Goal: Task Accomplishment & Management: Manage account settings

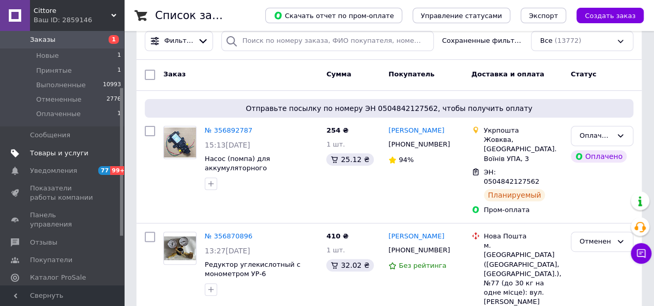
scroll to position [103, 0]
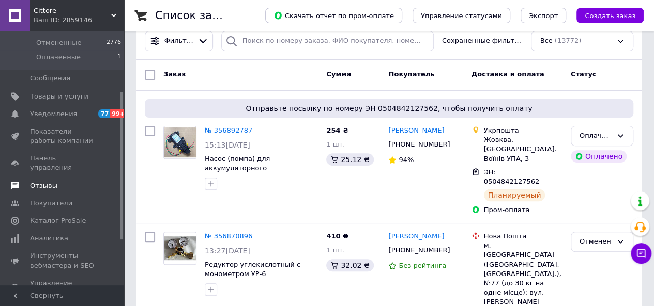
click at [51, 181] on span "Отзывы" at bounding box center [43, 185] width 27 height 9
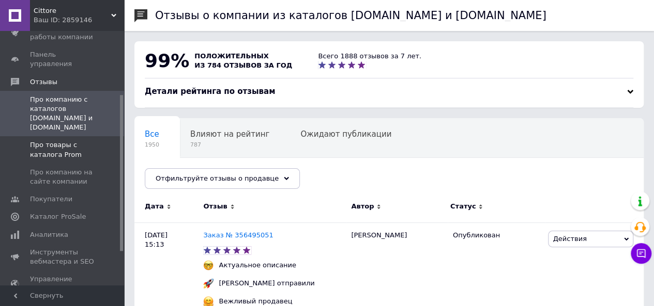
click at [67, 136] on link "Про товары с каталога Prom" at bounding box center [63, 149] width 127 height 27
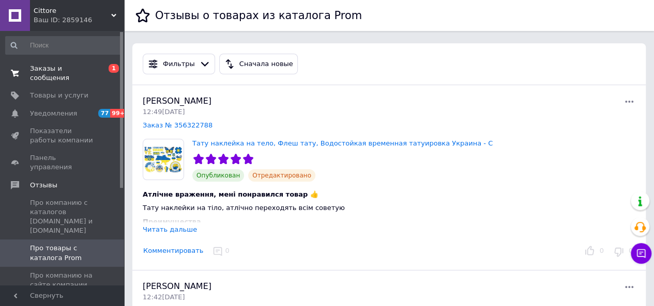
click at [80, 70] on span "Заказы и сообщения" at bounding box center [63, 73] width 66 height 19
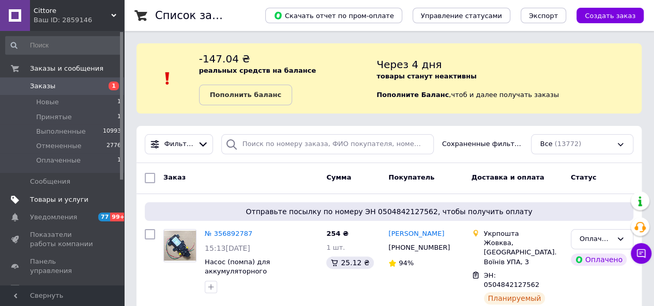
click at [55, 200] on span "Товары и услуги" at bounding box center [59, 199] width 58 height 9
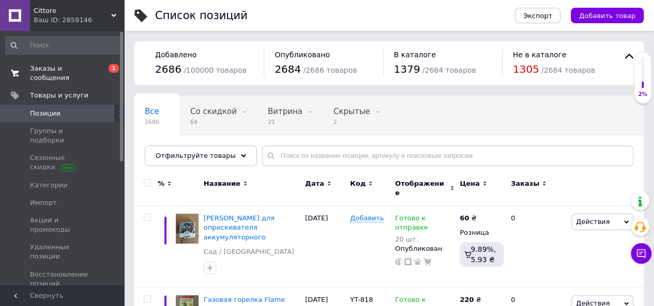
click at [63, 69] on span "Заказы и сообщения" at bounding box center [63, 73] width 66 height 19
